Goal: Information Seeking & Learning: Learn about a topic

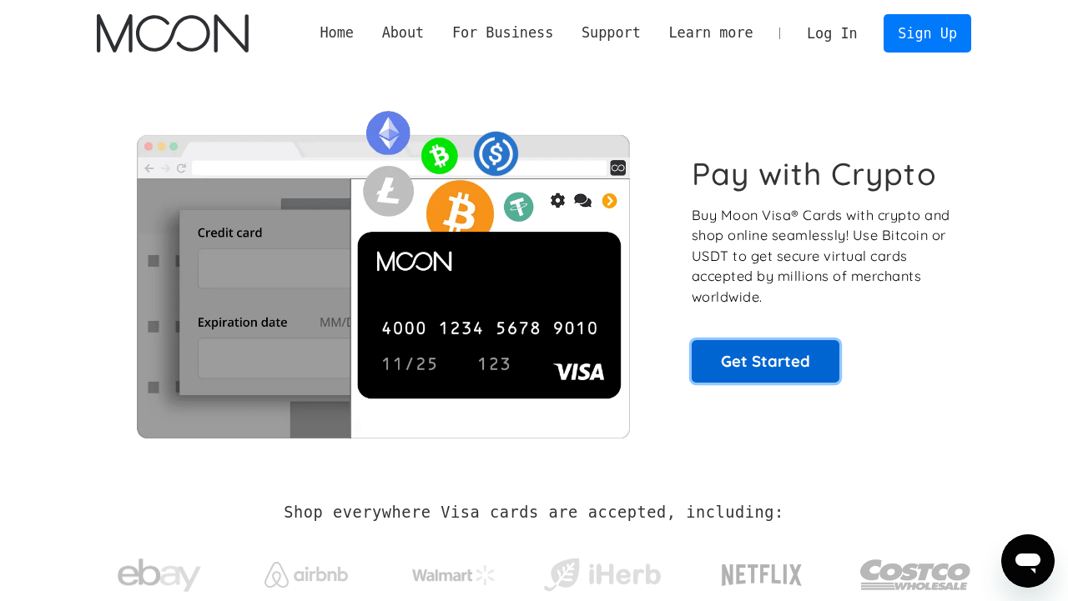
click at [741, 356] on link "Get Started" at bounding box center [765, 361] width 148 height 42
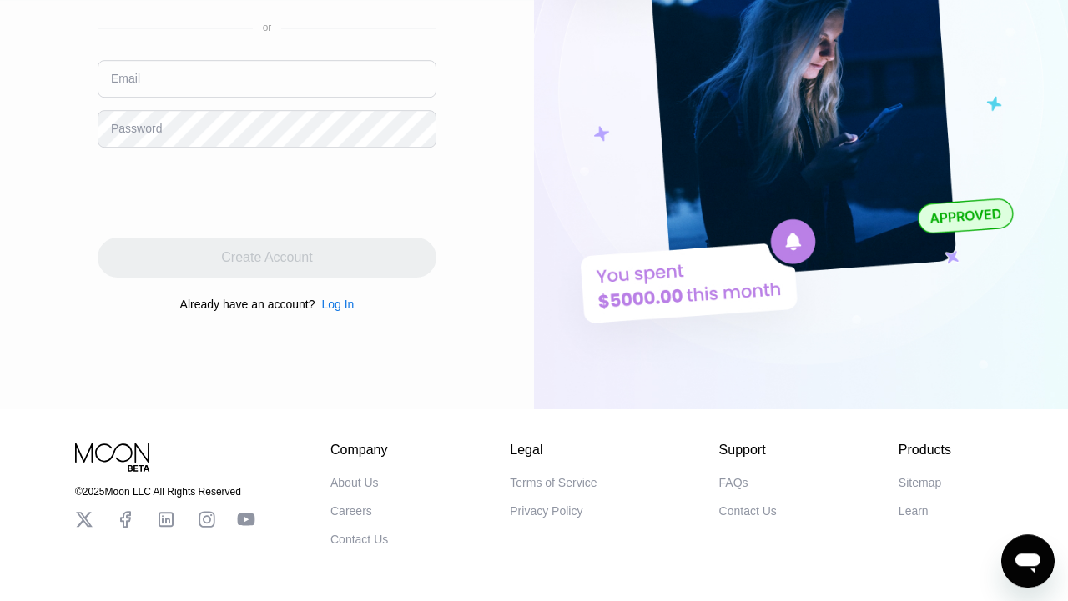
scroll to position [315, 0]
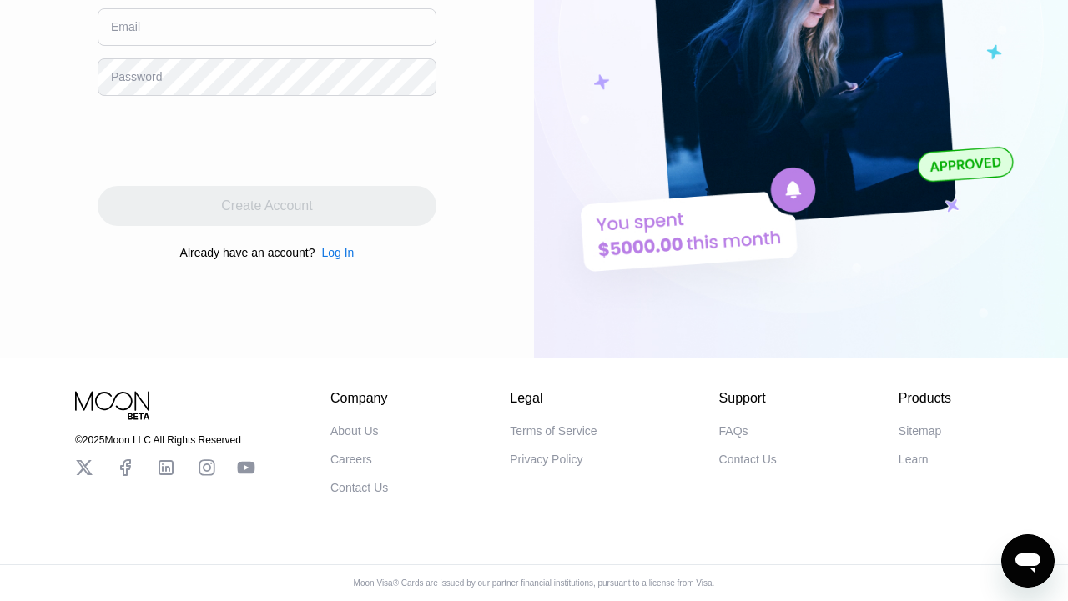
click at [615, 223] on img at bounding box center [801, 26] width 534 height 661
drag, startPoint x: 615, startPoint y: 223, endPoint x: 893, endPoint y: 284, distance: 285.3
click at [893, 284] on img at bounding box center [801, 26] width 534 height 661
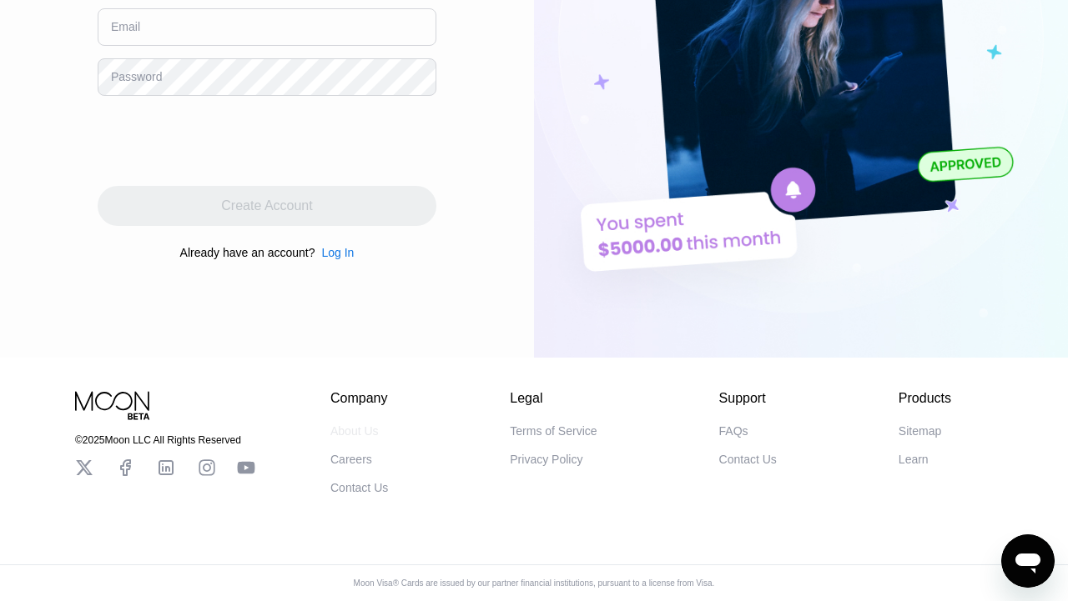
click at [354, 425] on div "About Us" at bounding box center [354, 431] width 48 height 13
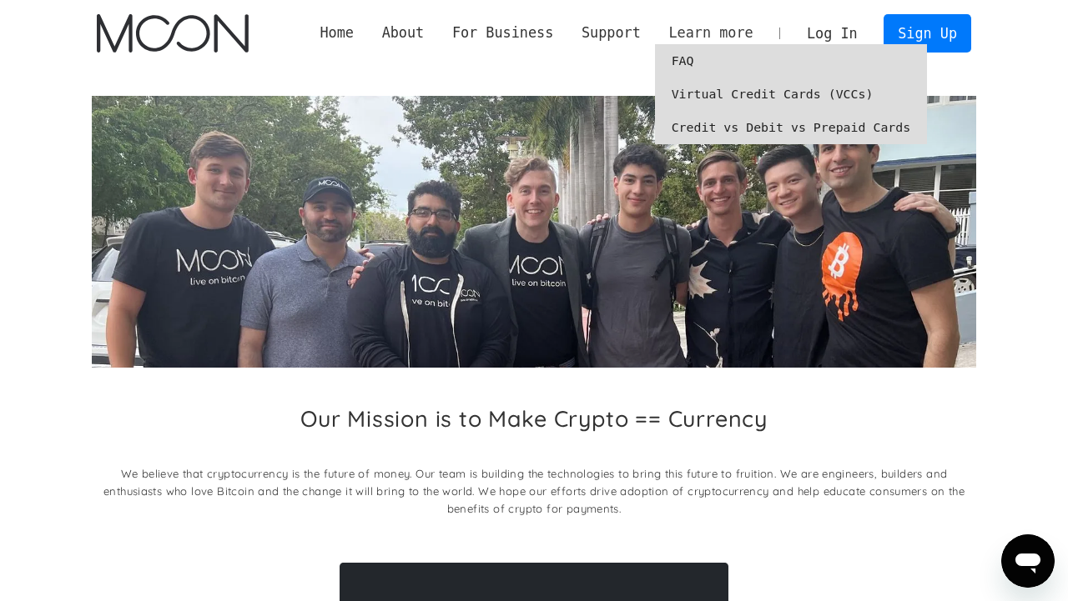
click at [694, 33] on div "Learn more" at bounding box center [710, 33] width 84 height 21
click at [760, 98] on link "Virtual Credit Cards (VCCs)" at bounding box center [791, 94] width 273 height 33
